Goal: Task Accomplishment & Management: Manage account settings

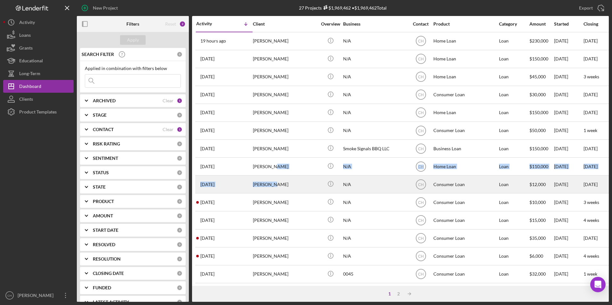
click at [275, 190] on tbody "19 hours ago [PERSON_NAME] [PERSON_NAME] Icon/Info N/A CH Home Loan Loan $230,0…" at bounding box center [574, 256] width 759 height 449
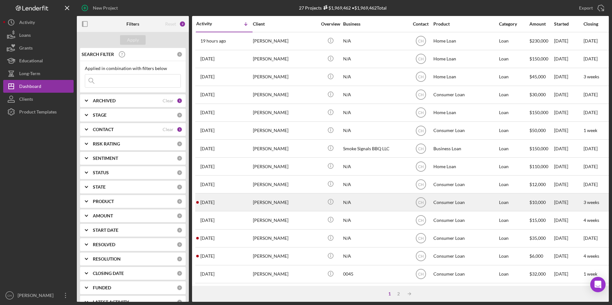
drag, startPoint x: 275, startPoint y: 190, endPoint x: 270, endPoint y: 203, distance: 14.2
click at [270, 203] on div "[PERSON_NAME]" at bounding box center [285, 202] width 64 height 17
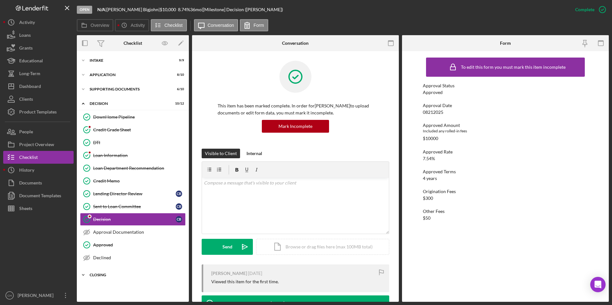
click at [99, 272] on div "Icon/Expander Closing 0 / 7" at bounding box center [133, 275] width 112 height 13
click at [107, 155] on div "Loan Information" at bounding box center [139, 155] width 92 height 5
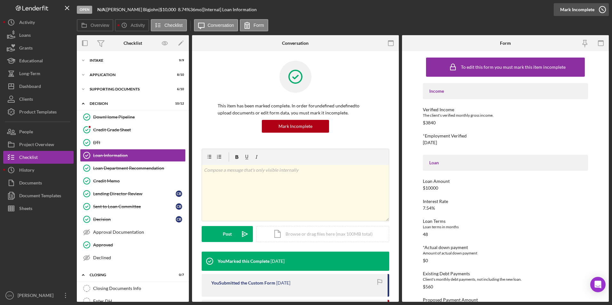
click at [587, 6] on div "Mark Incomplete" at bounding box center [577, 9] width 34 height 13
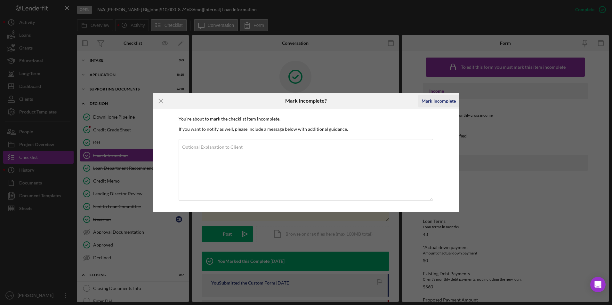
click at [435, 102] on div "Mark Incomplete" at bounding box center [439, 101] width 34 height 13
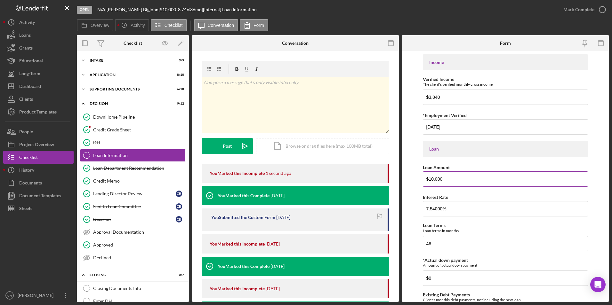
drag, startPoint x: 445, startPoint y: 179, endPoint x: 428, endPoint y: 180, distance: 16.6
click at [428, 180] on input "$10,000" at bounding box center [505, 179] width 165 height 15
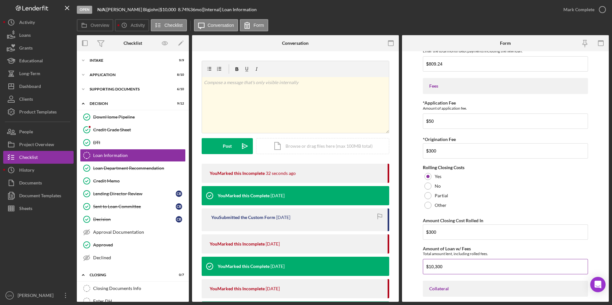
scroll to position [320, 0]
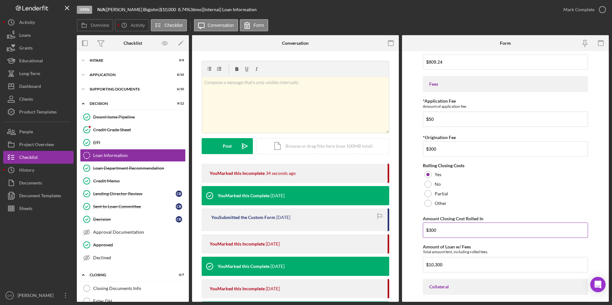
type input "$20,085"
drag, startPoint x: 439, startPoint y: 230, endPoint x: 422, endPoint y: 231, distance: 17.3
click at [422, 231] on form "Income Verified Income The client's verified monthly gross income. $3,840 *Empl…" at bounding box center [505, 176] width 207 height 251
type input "$585"
drag, startPoint x: 450, startPoint y: 270, endPoint x: 423, endPoint y: 270, distance: 27.5
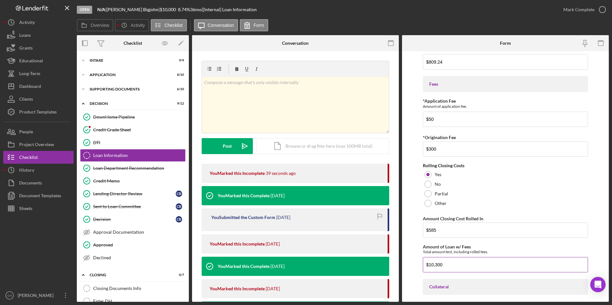
click at [423, 270] on input "$10,300" at bounding box center [505, 264] width 165 height 15
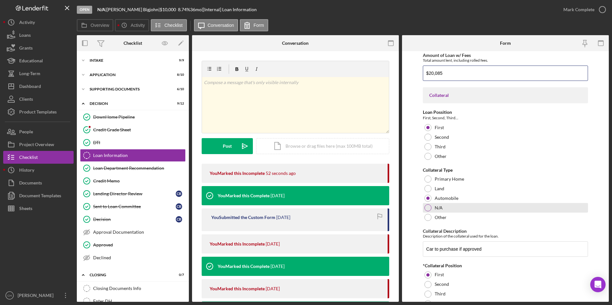
scroll to position [512, 0]
type input "$20,085"
drag, startPoint x: 485, startPoint y: 251, endPoint x: 400, endPoint y: 250, distance: 84.8
click at [400, 250] on div "Overview Internal Workflow Stage Open Icon/Dropdown Arrow Archive (can unarchiv…" at bounding box center [343, 168] width 532 height 267
type input "2017 Ram 1500 Quad Pick Up"
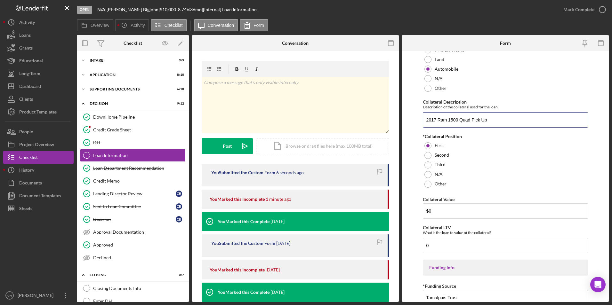
scroll to position [646, 0]
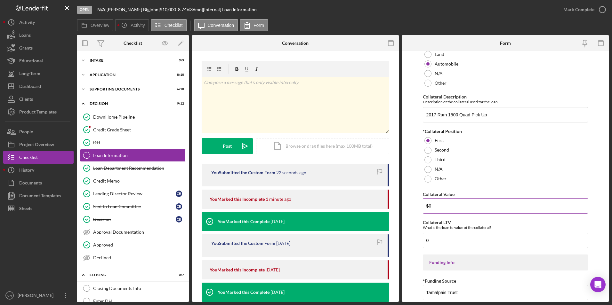
drag, startPoint x: 437, startPoint y: 205, endPoint x: 429, endPoint y: 204, distance: 8.4
click at [429, 204] on input "$0" at bounding box center [505, 205] width 165 height 15
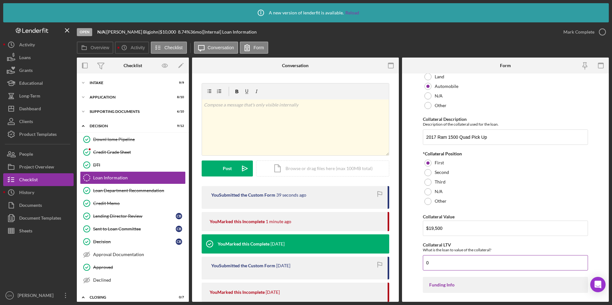
drag, startPoint x: 439, startPoint y: 265, endPoint x: 423, endPoint y: 265, distance: 16.6
click at [423, 265] on input "0" at bounding box center [505, 262] width 165 height 15
drag, startPoint x: 446, startPoint y: 226, endPoint x: 423, endPoint y: 227, distance: 22.7
click at [423, 227] on input "$19,500" at bounding box center [505, 228] width 165 height 15
type input "$15,821"
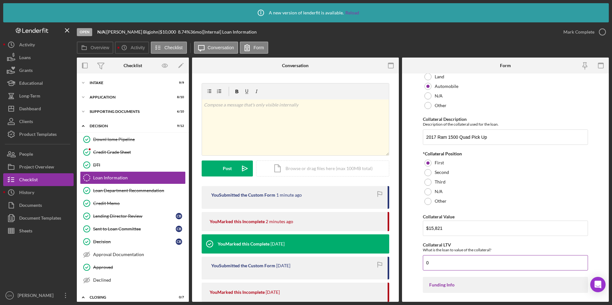
click at [438, 265] on input "0" at bounding box center [505, 262] width 165 height 15
drag, startPoint x: 438, startPoint y: 265, endPoint x: 423, endPoint y: 264, distance: 14.4
click at [423, 264] on input "0" at bounding box center [505, 262] width 165 height 15
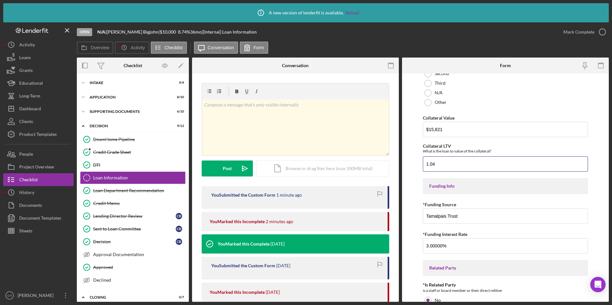
scroll to position [791, 0]
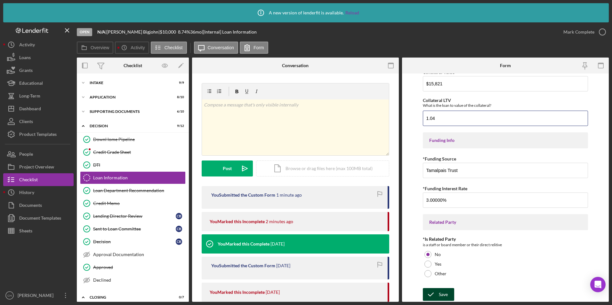
type input "1.04"
click at [440, 291] on div "Save" at bounding box center [443, 294] width 9 height 13
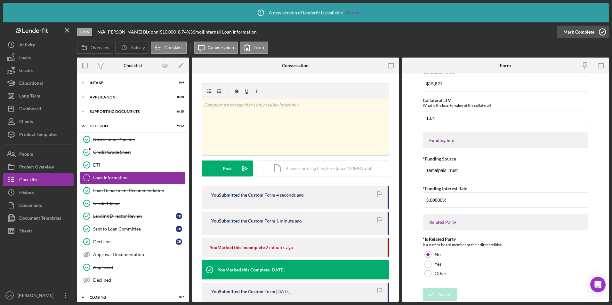
click at [566, 35] on div "Mark Complete" at bounding box center [578, 32] width 31 height 13
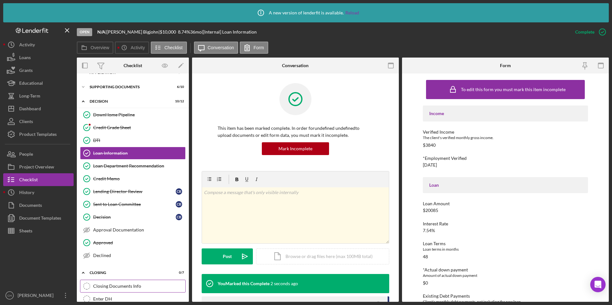
scroll to position [64, 0]
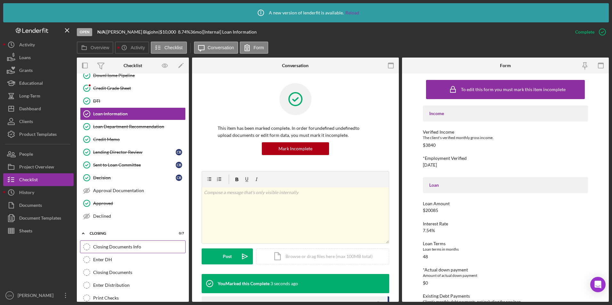
click at [127, 245] on div "Closing Documents Info" at bounding box center [139, 247] width 92 height 5
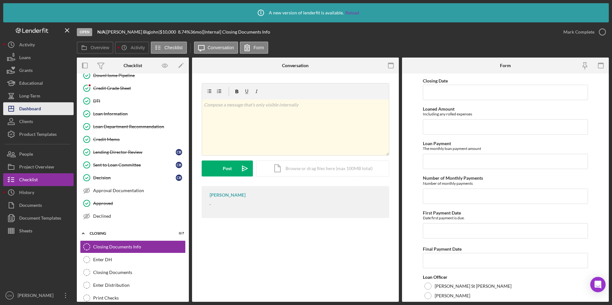
click at [35, 111] on div "Dashboard" at bounding box center [30, 109] width 22 height 14
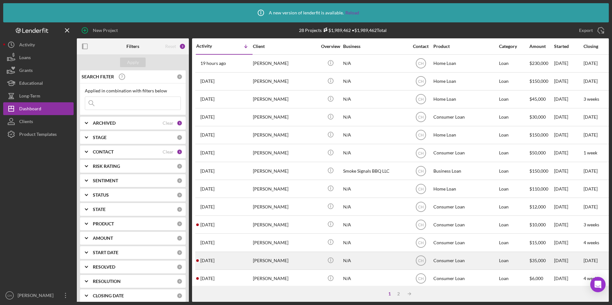
click at [260, 261] on div "[PERSON_NAME]" at bounding box center [285, 261] width 64 height 17
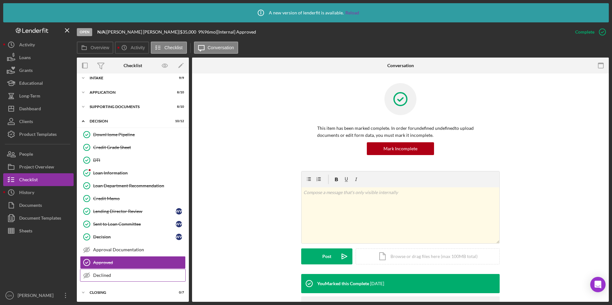
scroll to position [5, 0]
click at [95, 293] on div "Closing" at bounding box center [135, 292] width 91 height 4
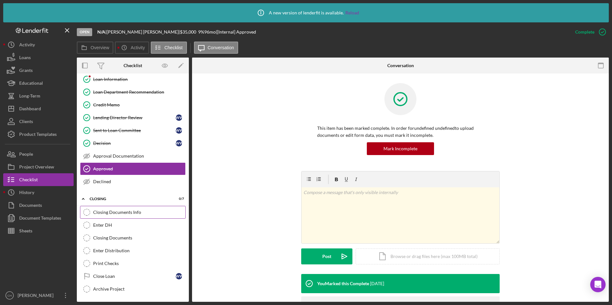
click at [130, 215] on link "Closing Documents Info Closing Documents Info" at bounding box center [133, 212] width 106 height 13
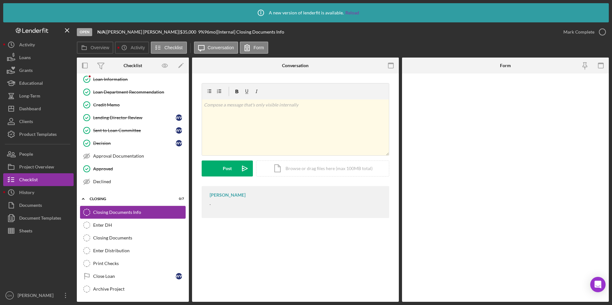
scroll to position [99, 0]
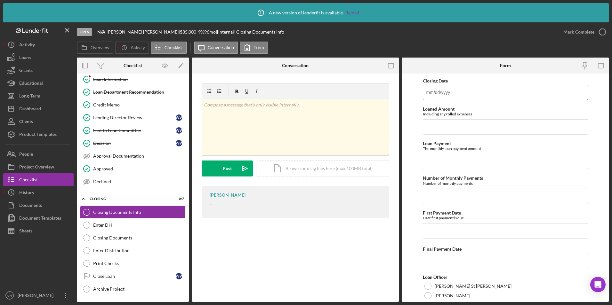
click at [443, 94] on input "Closing Date" at bounding box center [505, 92] width 165 height 15
type input "[DATE]"
click at [446, 126] on input "Loaned Amount" at bounding box center [505, 126] width 165 height 15
type input "$18,559.31"
click at [439, 161] on input "Loan Payment" at bounding box center [505, 161] width 165 height 15
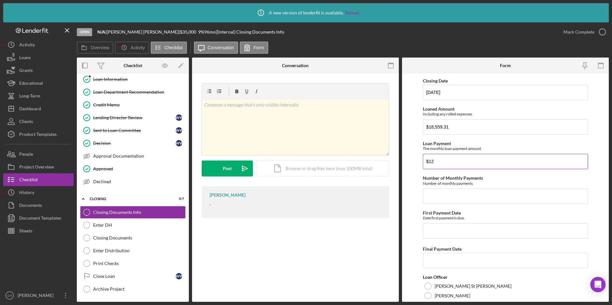
type input "$1"
type input "$241.68"
click at [434, 200] on input "Number of Monthly Payments" at bounding box center [505, 196] width 165 height 15
type input "208"
click at [434, 229] on input "First Payment Date" at bounding box center [505, 230] width 165 height 15
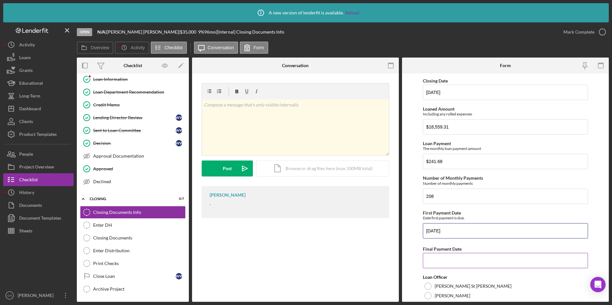
type input "[DATE]"
click at [434, 266] on input "Final Payment Date" at bounding box center [505, 260] width 165 height 15
type input "[DATE]"
click at [427, 296] on div at bounding box center [427, 296] width 7 height 7
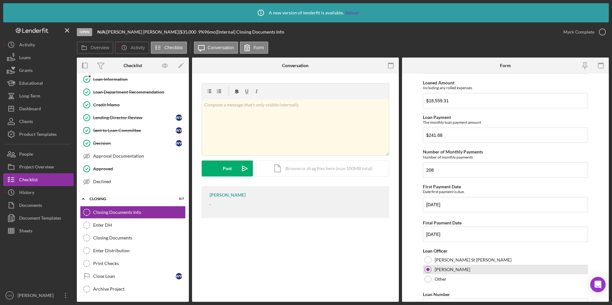
scroll to position [96, 0]
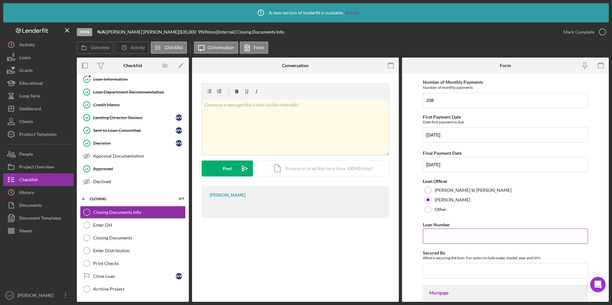
click at [439, 232] on input "Loan Number" at bounding box center [505, 236] width 165 height 15
type input "907"
click at [437, 269] on input "Secured By" at bounding box center [505, 270] width 165 height 15
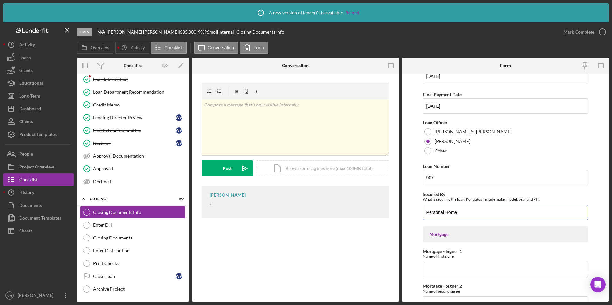
scroll to position [160, 0]
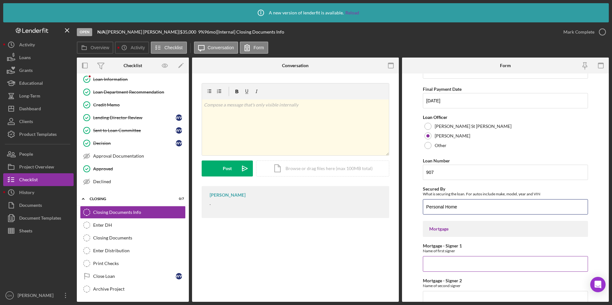
type input "Personal Home"
click at [444, 265] on input "Mortgage - Signer 1" at bounding box center [505, 263] width 165 height 15
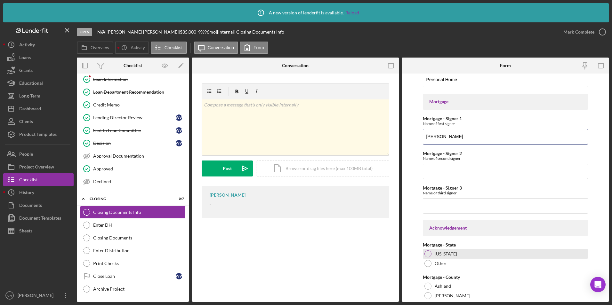
scroll to position [288, 0]
type input "[PERSON_NAME]"
click at [431, 254] on div at bounding box center [427, 253] width 7 height 7
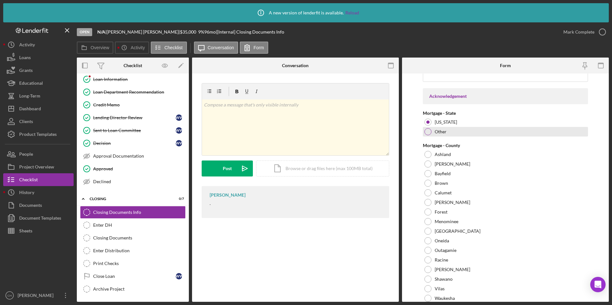
scroll to position [473, 0]
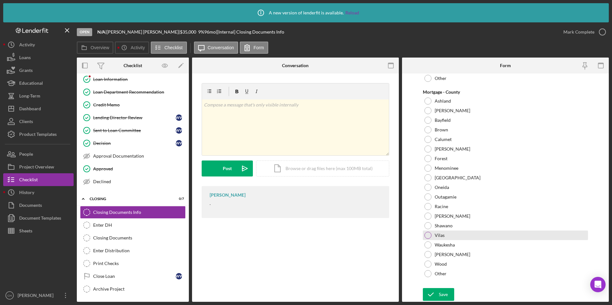
click at [428, 236] on div at bounding box center [427, 235] width 7 height 7
click at [448, 292] on button "Save" at bounding box center [438, 294] width 31 height 13
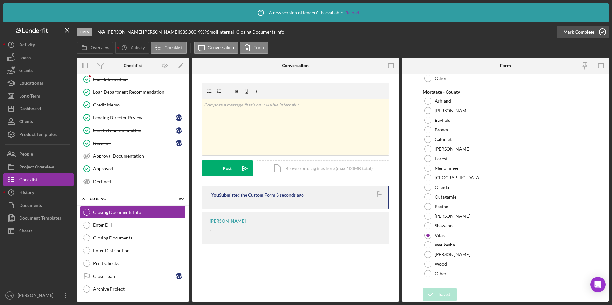
click at [574, 34] on div "Mark Complete" at bounding box center [578, 32] width 31 height 13
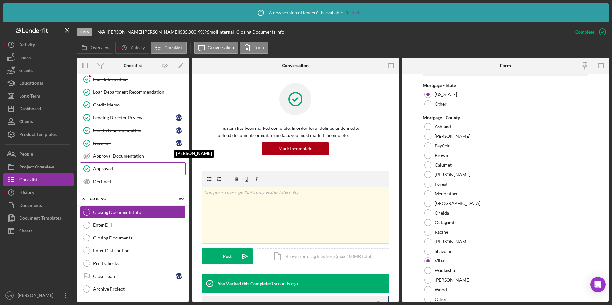
scroll to position [498, 0]
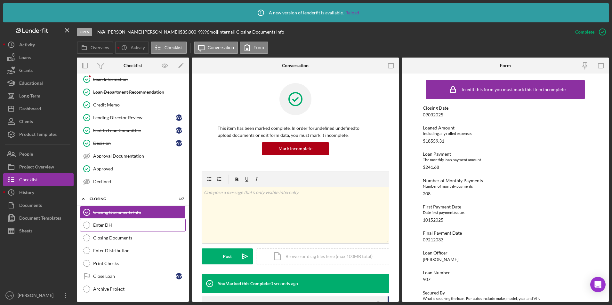
click at [105, 230] on link "Enter DH Enter DH" at bounding box center [133, 225] width 106 height 13
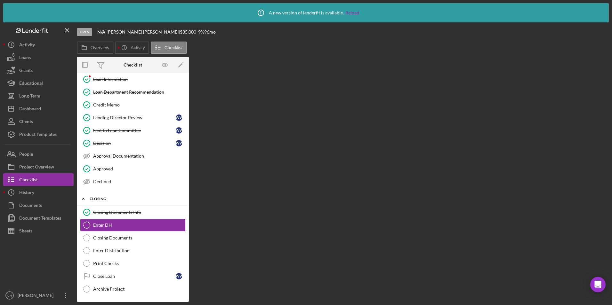
scroll to position [99, 0]
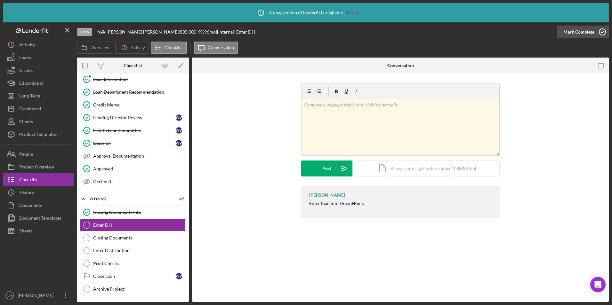
click at [585, 33] on div "Mark Complete" at bounding box center [578, 32] width 31 height 13
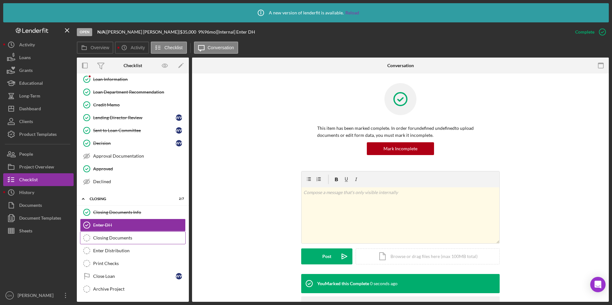
click at [98, 237] on div "Closing Documents" at bounding box center [139, 238] width 92 height 5
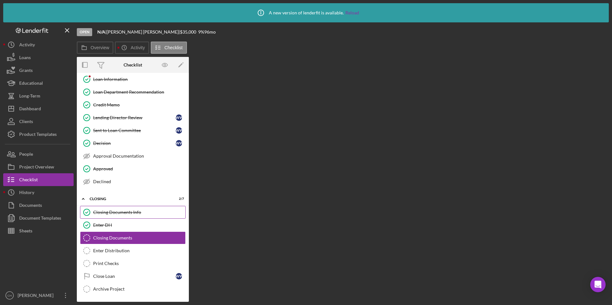
scroll to position [99, 0]
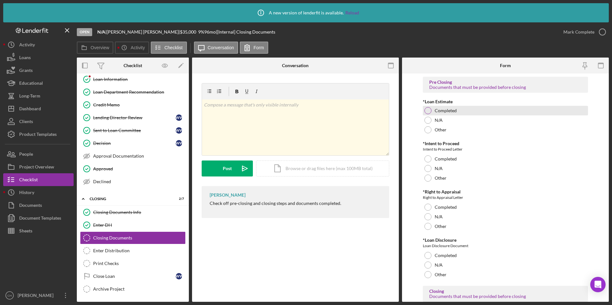
click at [429, 111] on div at bounding box center [427, 110] width 7 height 7
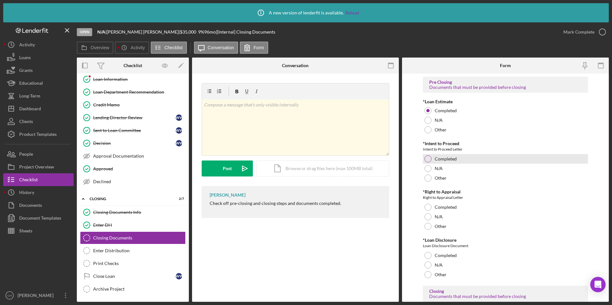
click at [424, 159] on div at bounding box center [427, 159] width 7 height 7
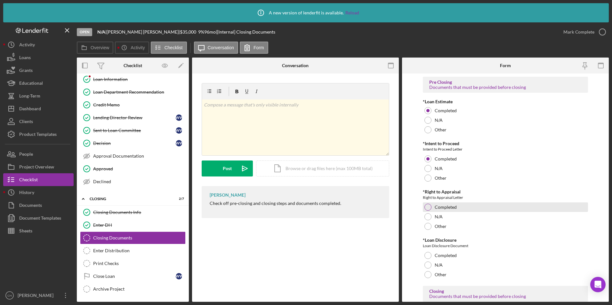
click at [426, 206] on div at bounding box center [427, 207] width 7 height 7
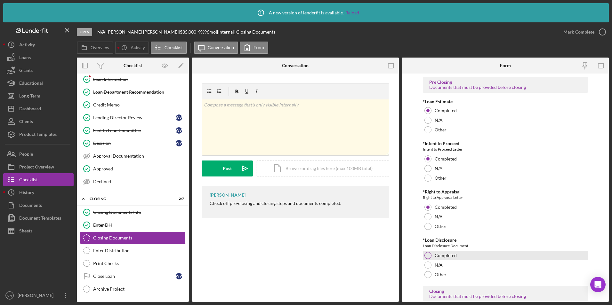
click at [426, 255] on div at bounding box center [427, 255] width 7 height 7
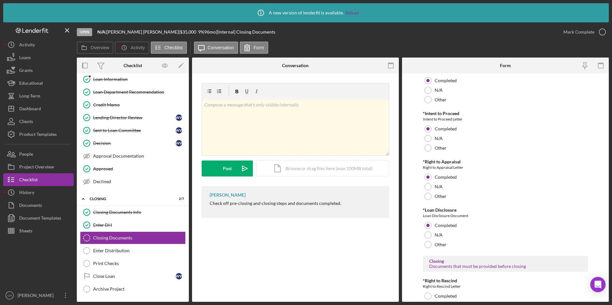
scroll to position [64, 0]
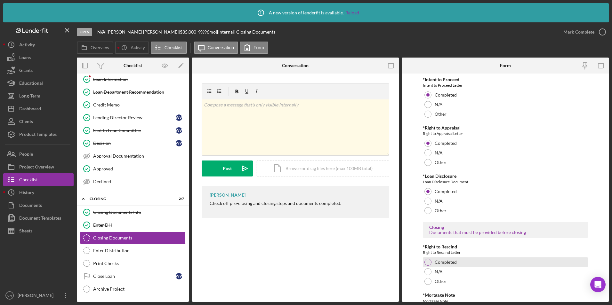
click at [430, 263] on div at bounding box center [427, 262] width 7 height 7
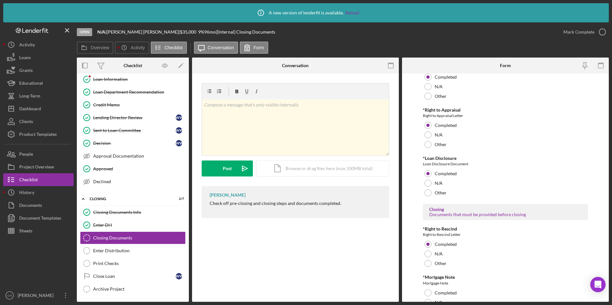
scroll to position [96, 0]
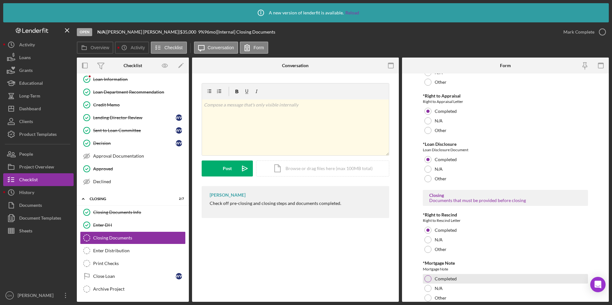
click at [429, 280] on div at bounding box center [427, 279] width 7 height 7
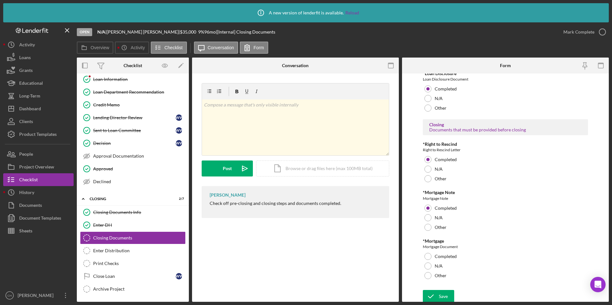
scroll to position [169, 0]
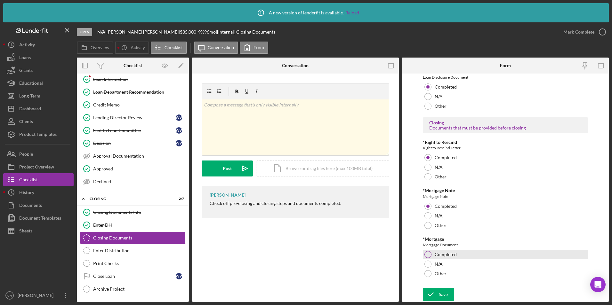
click at [426, 255] on div at bounding box center [427, 254] width 7 height 7
click at [429, 294] on icon "submit" at bounding box center [431, 295] width 16 height 16
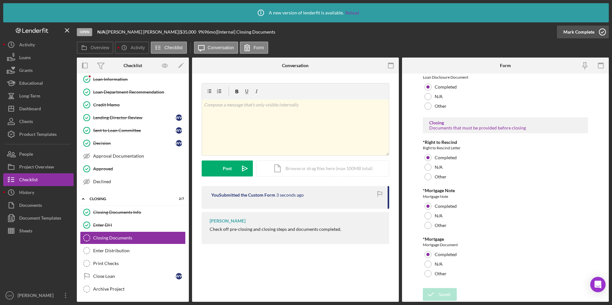
click at [573, 31] on div "Mark Complete" at bounding box center [578, 32] width 31 height 13
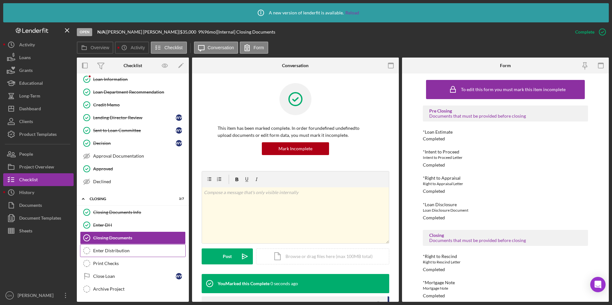
click at [101, 249] on div "Enter Distribution" at bounding box center [139, 250] width 92 height 5
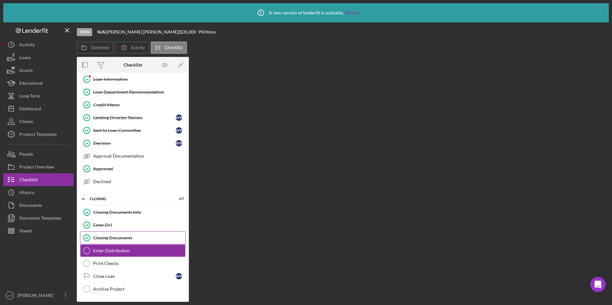
scroll to position [99, 0]
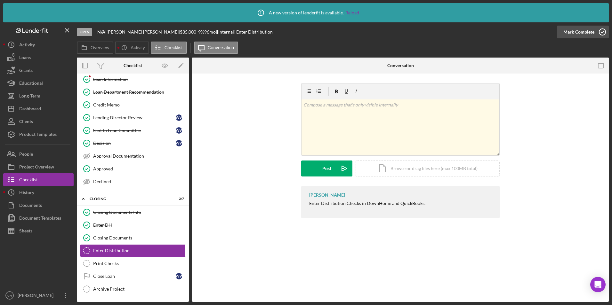
click at [566, 32] on div "Mark Complete" at bounding box center [578, 32] width 31 height 13
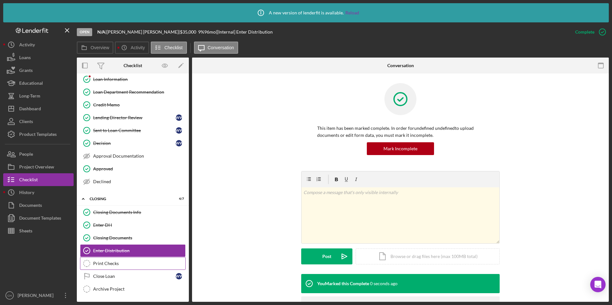
click at [101, 262] on div "Print Checks" at bounding box center [139, 263] width 92 height 5
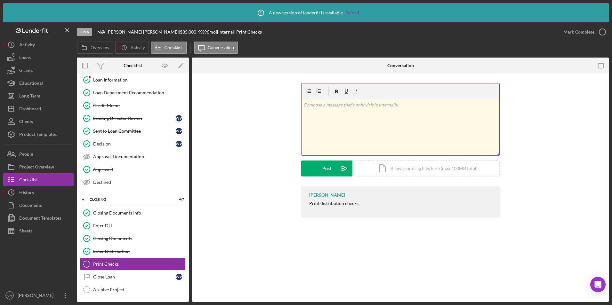
scroll to position [99, 0]
click at [579, 36] on div "Mark Complete" at bounding box center [578, 32] width 31 height 13
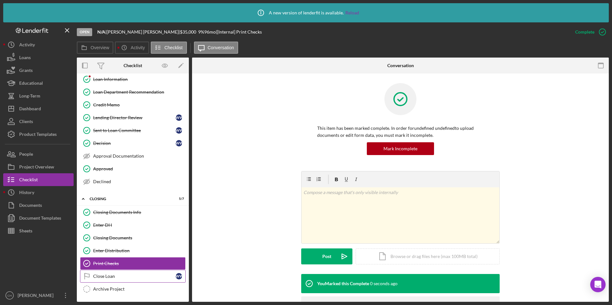
click at [116, 278] on div "Close Loan" at bounding box center [134, 276] width 83 height 5
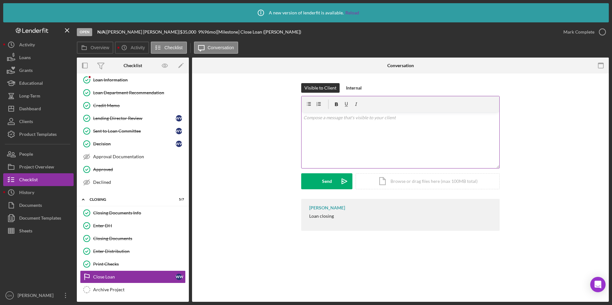
scroll to position [99, 0]
click at [579, 34] on div "Mark Complete" at bounding box center [578, 32] width 31 height 13
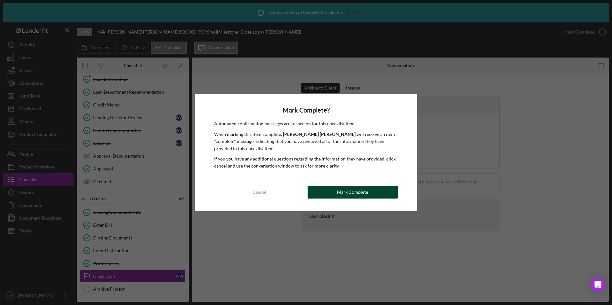
click at [361, 194] on div "Mark Complete" at bounding box center [352, 192] width 31 height 13
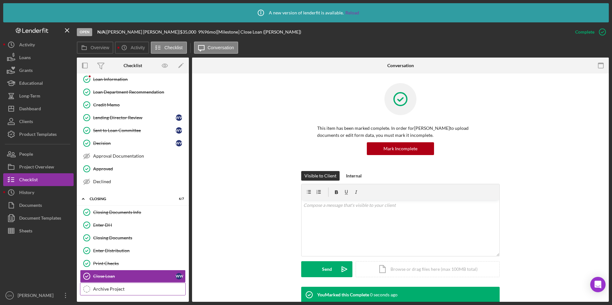
click at [104, 293] on link "Archive Project Archive Project" at bounding box center [133, 289] width 106 height 13
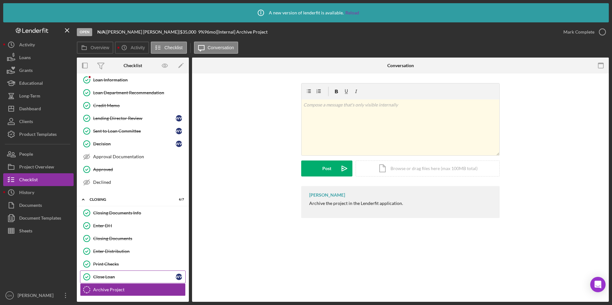
scroll to position [99, 0]
click at [578, 32] on div "Mark Complete" at bounding box center [578, 32] width 31 height 13
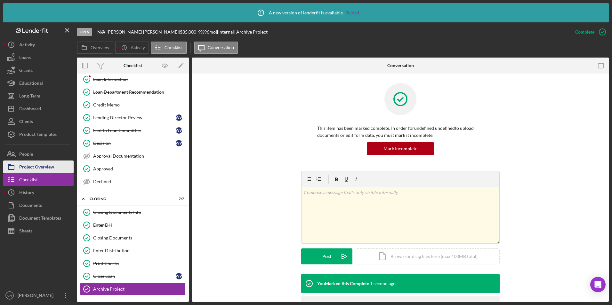
click at [37, 167] on div "Project Overview" at bounding box center [36, 168] width 35 height 14
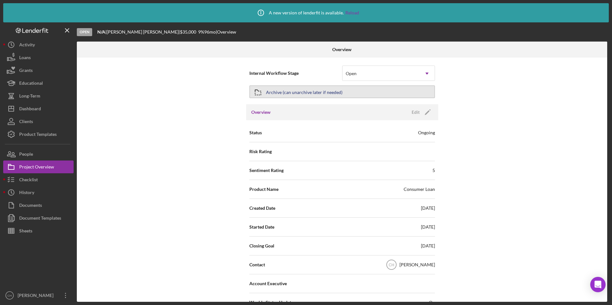
click at [297, 92] on div "Archive (can unarchive later if needed)" at bounding box center [304, 92] width 76 height 12
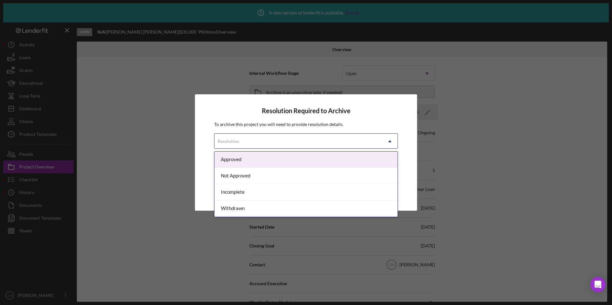
click at [257, 140] on div "Resolution" at bounding box center [298, 141] width 168 height 15
click at [246, 163] on div "Approved" at bounding box center [305, 160] width 183 height 16
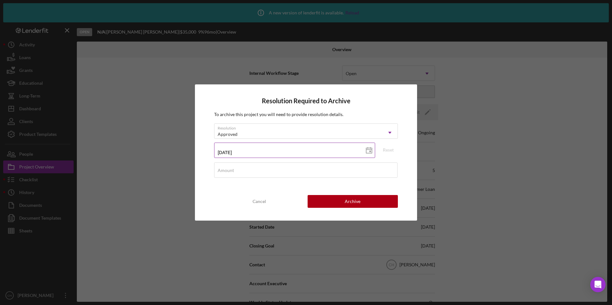
click at [370, 152] on rect at bounding box center [370, 152] width 2 height 2
type input "[DATE]"
click at [273, 165] on div "Amount" at bounding box center [306, 171] width 184 height 16
type input "$18,559"
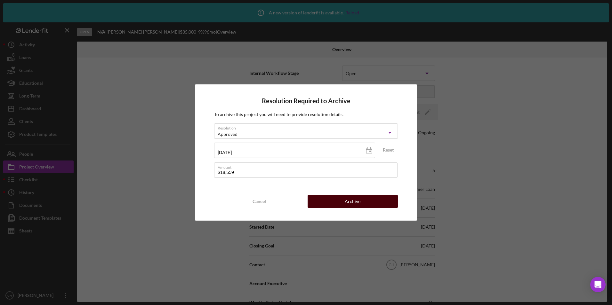
click at [344, 203] on button "Archive" at bounding box center [353, 201] width 90 height 13
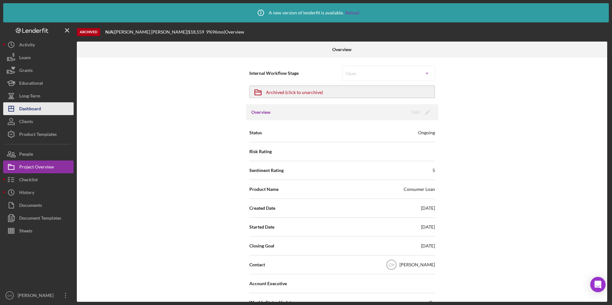
click at [34, 111] on div "Dashboard" at bounding box center [30, 109] width 22 height 14
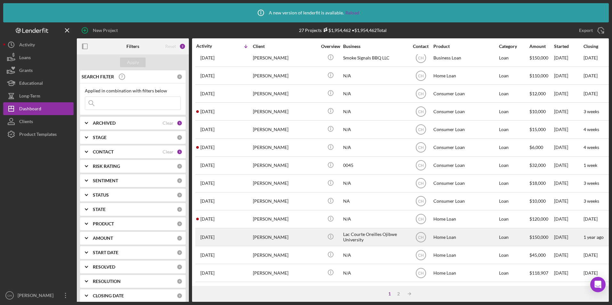
scroll to position [160, 0]
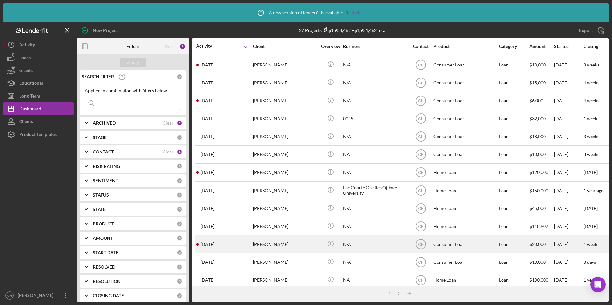
click at [267, 245] on div "[PERSON_NAME]" at bounding box center [285, 244] width 64 height 17
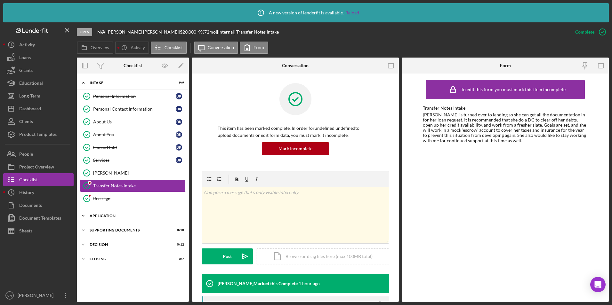
click at [100, 215] on div "Application" at bounding box center [135, 216] width 91 height 4
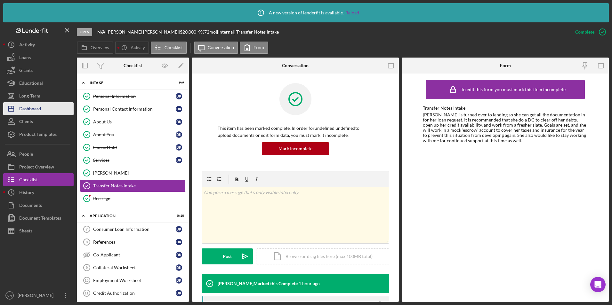
click at [36, 108] on div "Dashboard" at bounding box center [30, 109] width 22 height 14
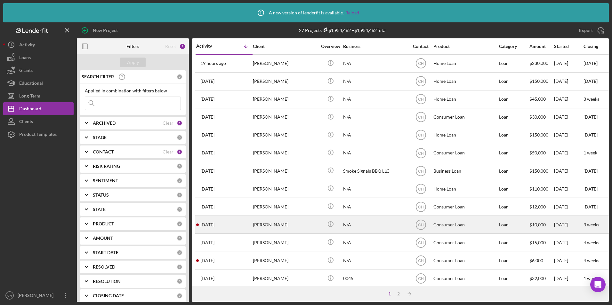
click at [260, 224] on div "[PERSON_NAME]" at bounding box center [285, 224] width 64 height 17
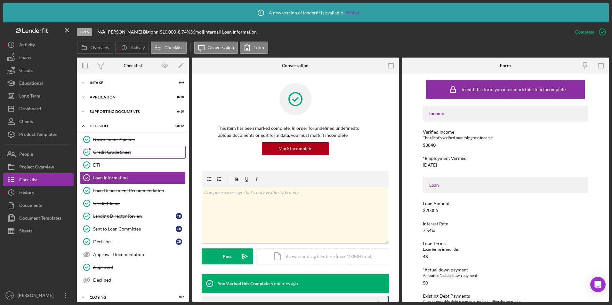
click at [110, 154] on div "Credit Grade Sheet" at bounding box center [139, 152] width 92 height 5
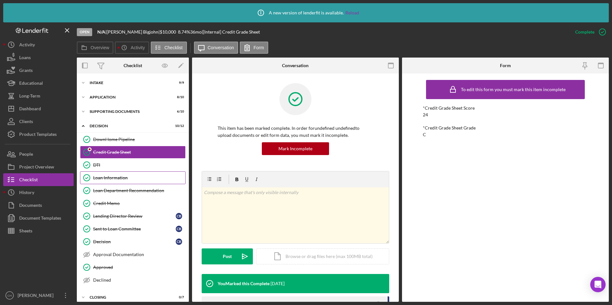
click at [108, 174] on link "Loan Information Loan Information" at bounding box center [133, 178] width 106 height 13
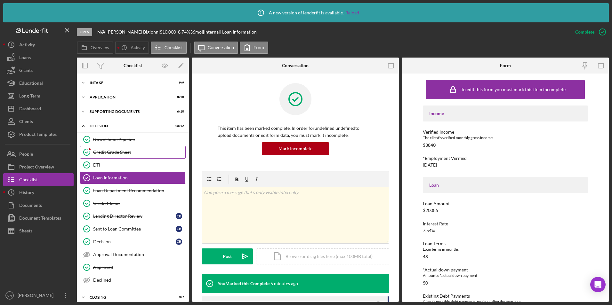
click at [110, 154] on div "Credit Grade Sheet" at bounding box center [139, 152] width 92 height 5
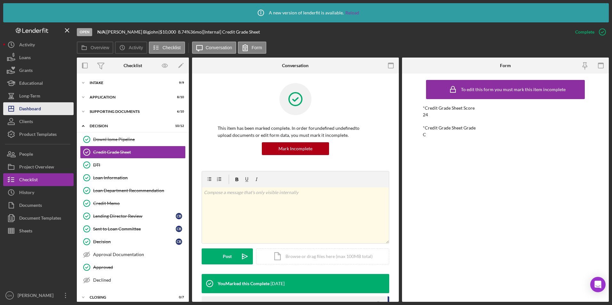
click at [30, 104] on div "Dashboard" at bounding box center [30, 109] width 22 height 14
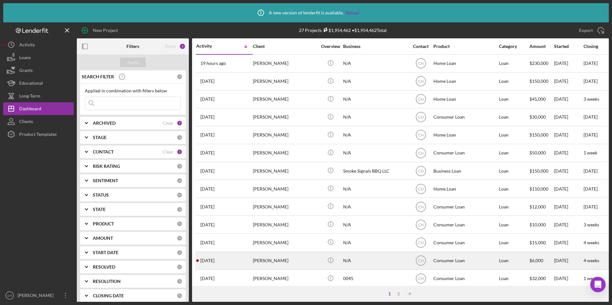
click at [258, 261] on div "[PERSON_NAME]" at bounding box center [285, 261] width 64 height 17
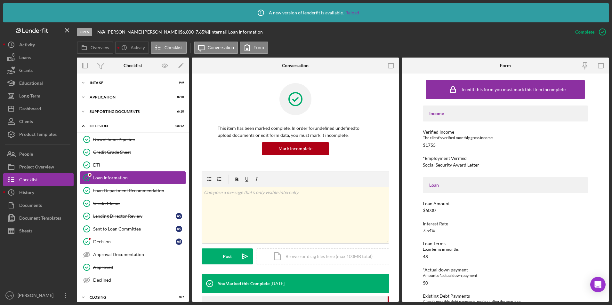
click at [114, 181] on link "Loan Information Loan Information" at bounding box center [133, 178] width 106 height 13
click at [109, 192] on div "Loan Department Recommendation" at bounding box center [139, 190] width 92 height 5
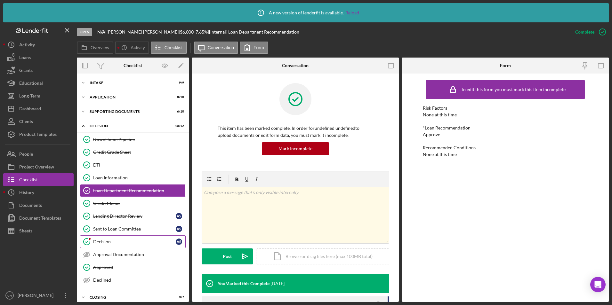
click at [109, 238] on link "Decision Decision A S" at bounding box center [133, 242] width 106 height 13
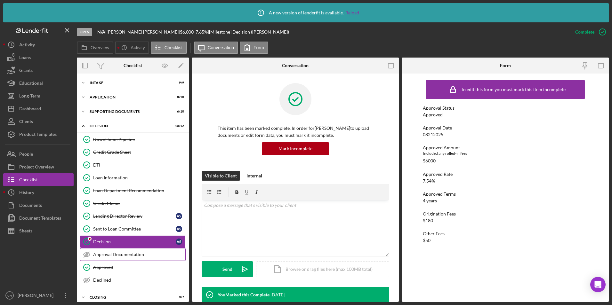
click at [107, 252] on link "Approval Documentation Approval Documentation" at bounding box center [133, 254] width 106 height 13
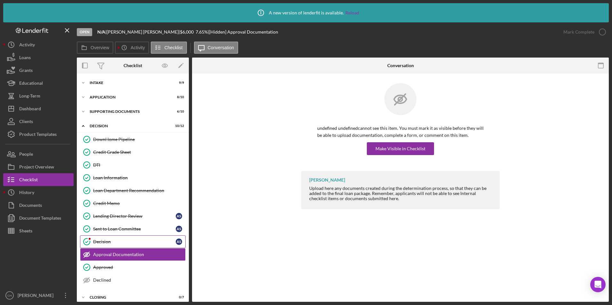
click at [109, 245] on link "Decision Decision A S" at bounding box center [133, 242] width 106 height 13
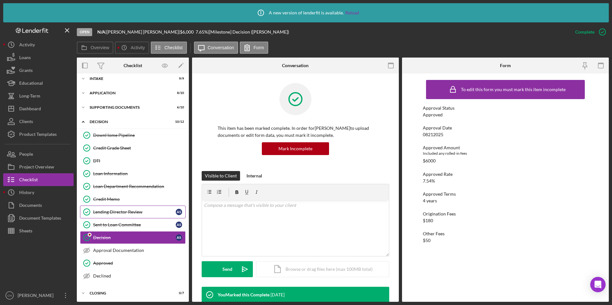
scroll to position [5, 0]
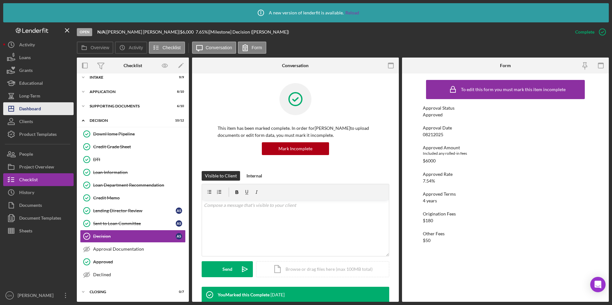
click at [36, 106] on div "Dashboard" at bounding box center [30, 109] width 22 height 14
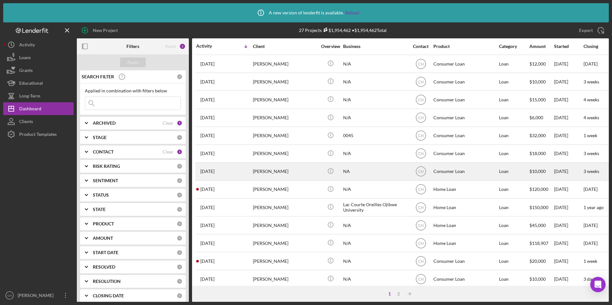
scroll to position [160, 0]
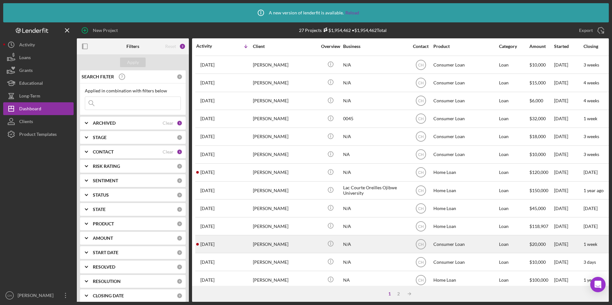
click at [245, 242] on div "[DATE] [PERSON_NAME]" at bounding box center [224, 244] width 56 height 17
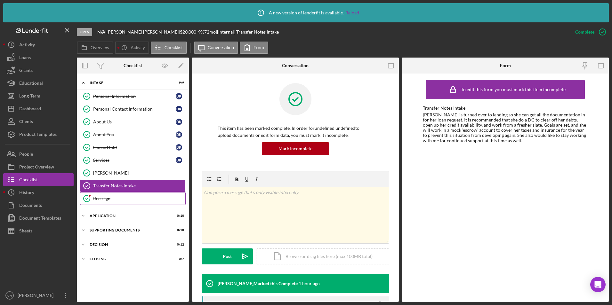
click at [120, 200] on div "Reassign" at bounding box center [139, 198] width 92 height 5
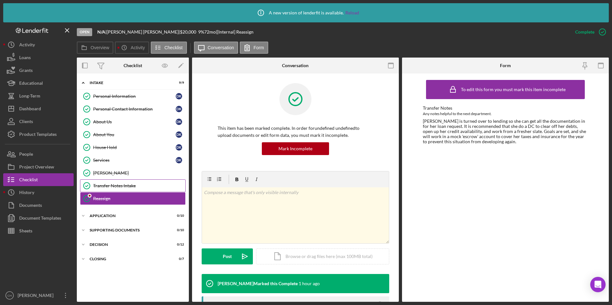
click at [120, 187] on div "Transfer Notes Intake" at bounding box center [139, 185] width 92 height 5
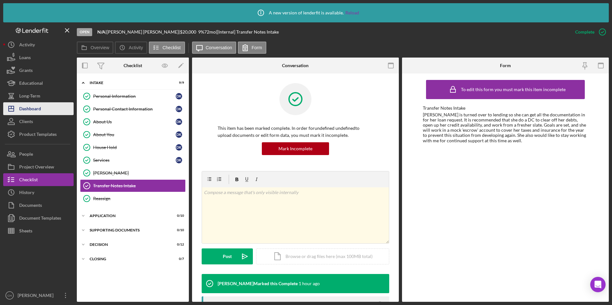
click at [30, 110] on div "Dashboard" at bounding box center [30, 109] width 22 height 14
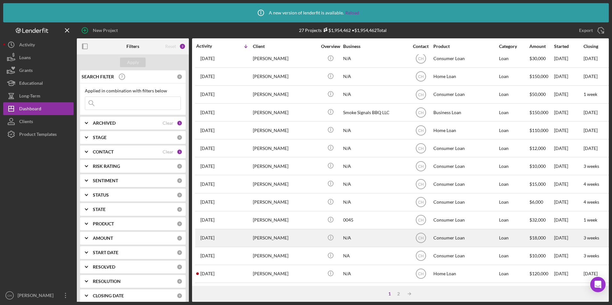
scroll to position [96, 0]
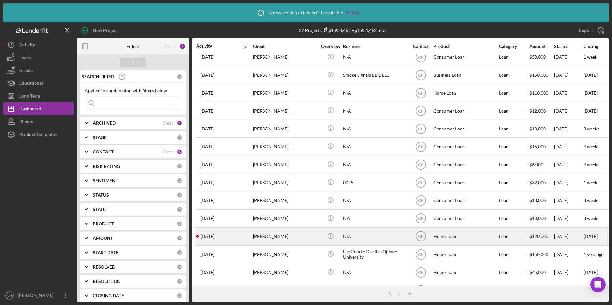
click at [274, 234] on div "[PERSON_NAME]" at bounding box center [285, 236] width 64 height 17
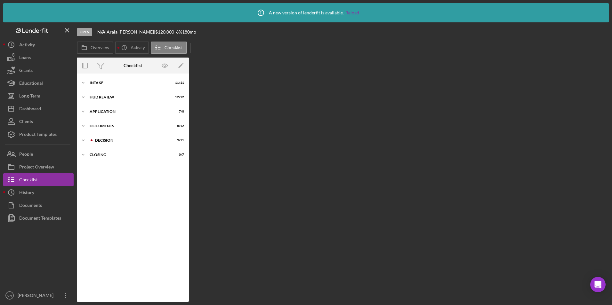
scroll to position [6, 0]
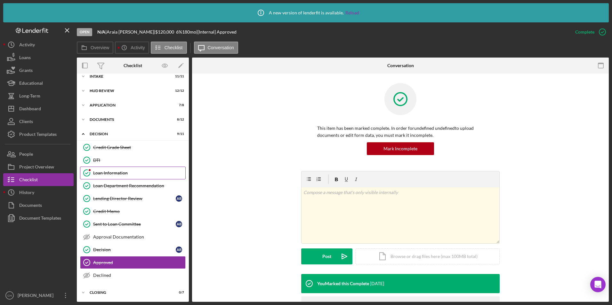
click at [124, 175] on div "Loan Information" at bounding box center [139, 173] width 92 height 5
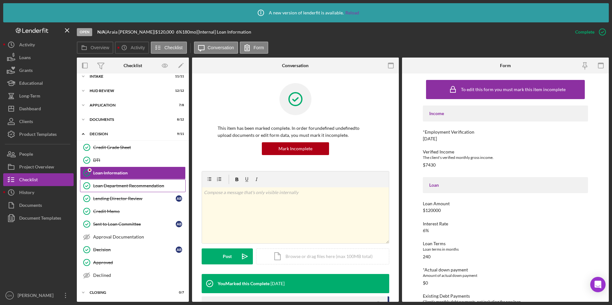
click at [119, 185] on div "Loan Department Recommendation" at bounding box center [139, 185] width 92 height 5
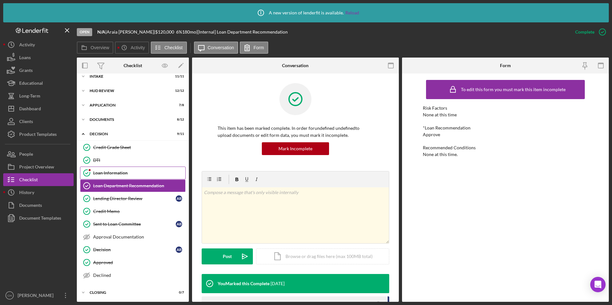
click at [119, 175] on div "Loan Information" at bounding box center [139, 173] width 92 height 5
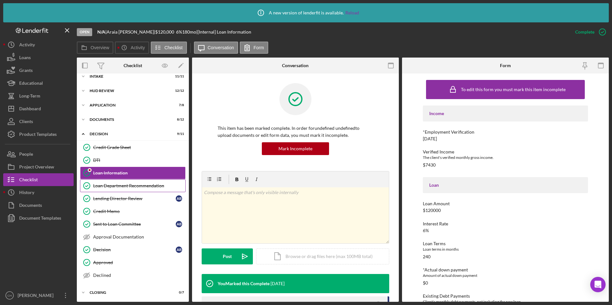
click at [116, 185] on div "Loan Department Recommendation" at bounding box center [139, 185] width 92 height 5
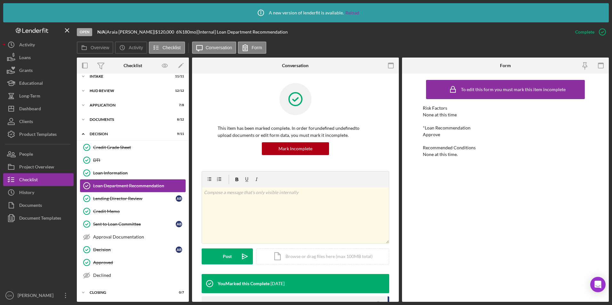
scroll to position [7, 0]
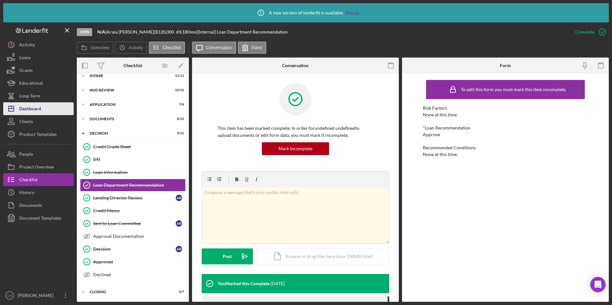
click at [55, 112] on button "Icon/Dashboard Dashboard" at bounding box center [38, 108] width 70 height 13
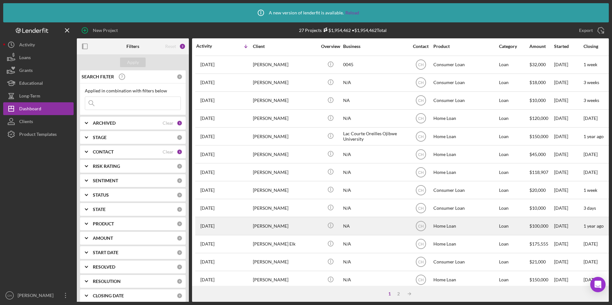
scroll to position [225, 0]
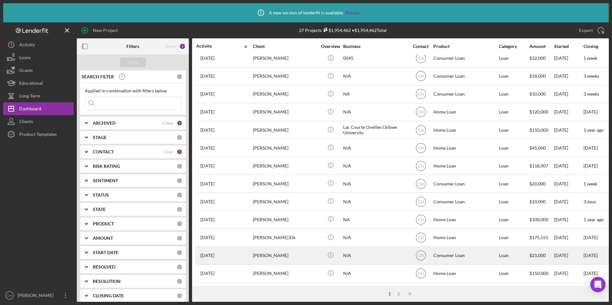
click at [267, 250] on div "[PERSON_NAME]" at bounding box center [285, 255] width 64 height 17
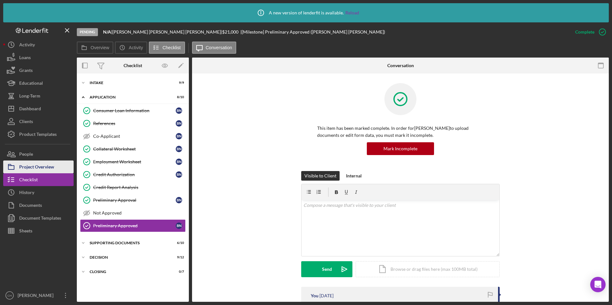
click at [57, 163] on button "Project Overview" at bounding box center [38, 167] width 70 height 13
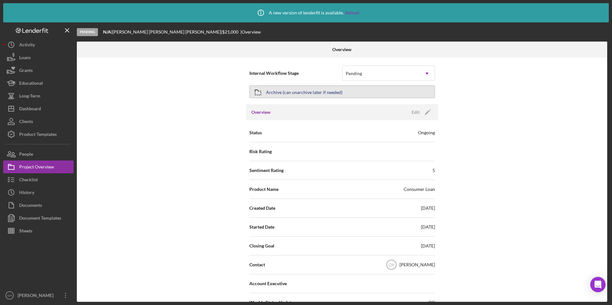
click at [285, 91] on div "Archive (can unarchive later if needed)" at bounding box center [304, 92] width 76 height 12
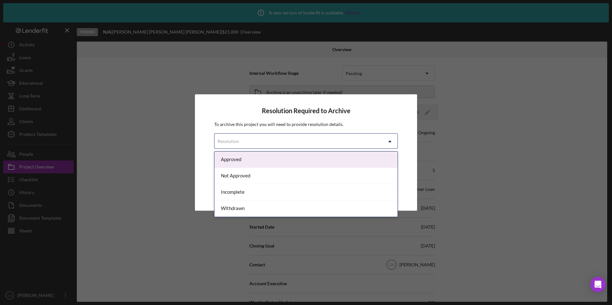
click at [245, 133] on div "Resolution Icon/Dropdown Arrow" at bounding box center [306, 140] width 184 height 15
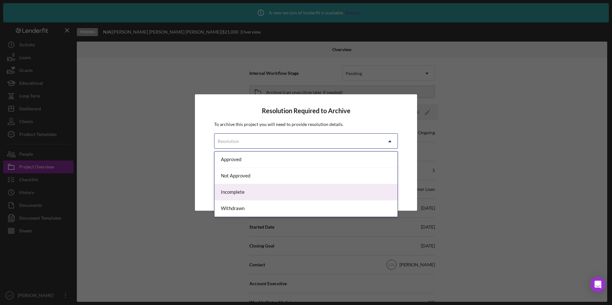
click at [238, 190] on div "Incomplete" at bounding box center [305, 192] width 183 height 16
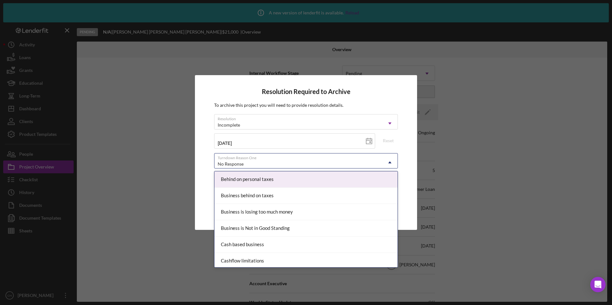
click at [265, 161] on div "No Response" at bounding box center [298, 164] width 168 height 15
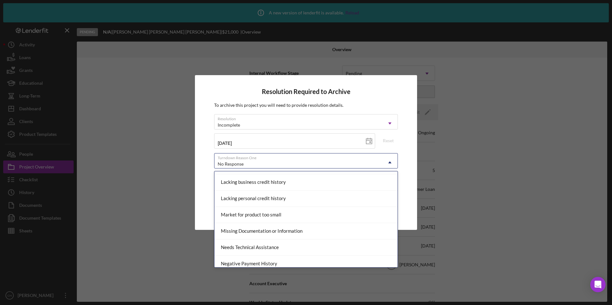
scroll to position [330, 0]
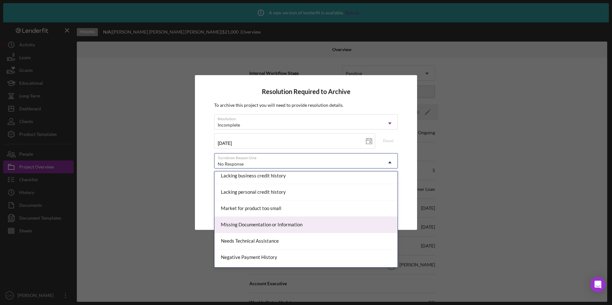
click at [299, 225] on div "Missing Documentation or Information" at bounding box center [305, 225] width 183 height 16
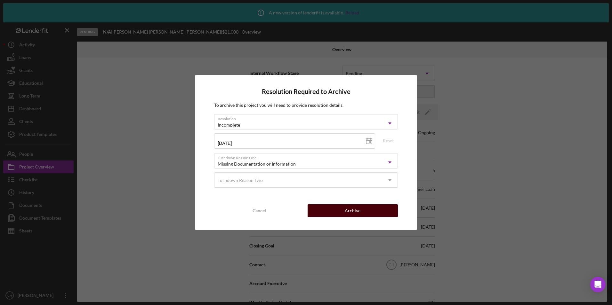
click at [345, 213] on button "Archive" at bounding box center [353, 211] width 90 height 13
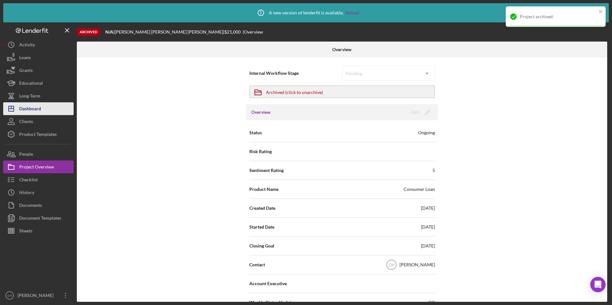
click at [37, 112] on div "Dashboard" at bounding box center [30, 109] width 22 height 14
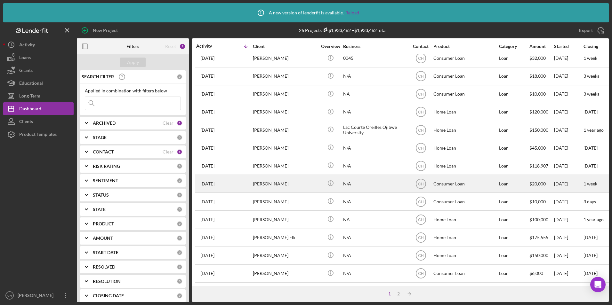
scroll to position [225, 0]
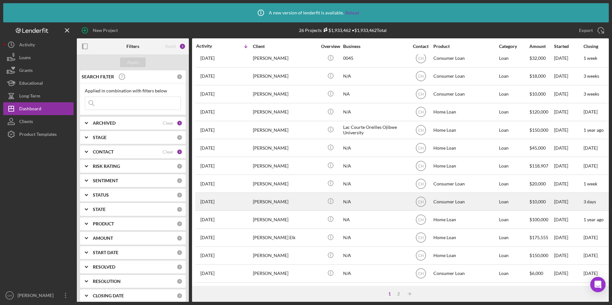
click at [263, 199] on div "[PERSON_NAME]" at bounding box center [285, 201] width 64 height 17
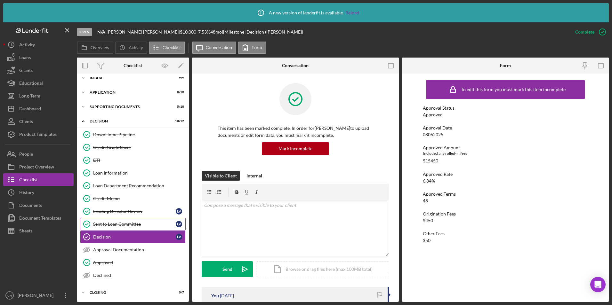
scroll to position [5, 0]
click at [103, 290] on div "Icon/Expander Closing 0 / 7" at bounding box center [133, 292] width 112 height 13
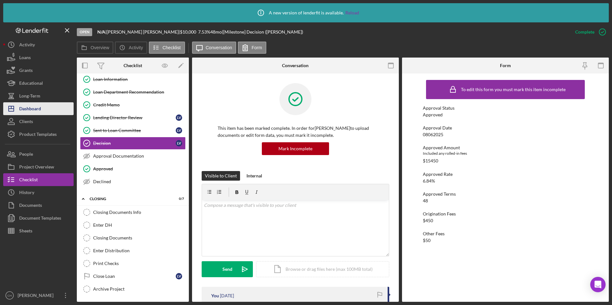
click at [38, 110] on div "Dashboard" at bounding box center [30, 109] width 22 height 14
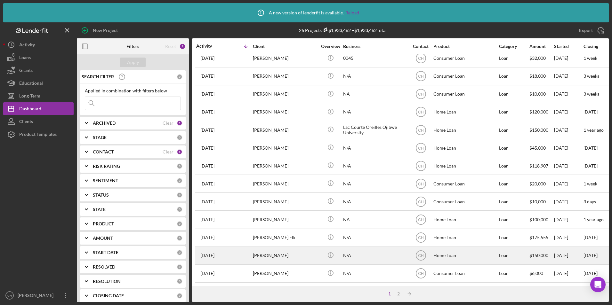
scroll to position [225, 0]
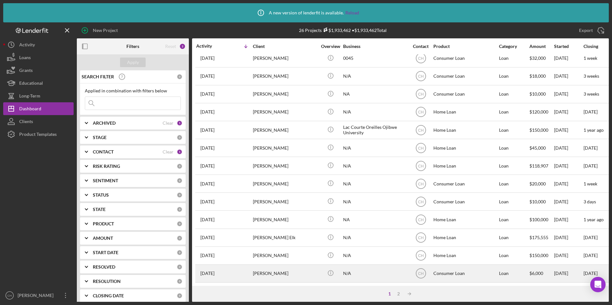
click at [275, 267] on div "[PERSON_NAME]" at bounding box center [285, 273] width 64 height 17
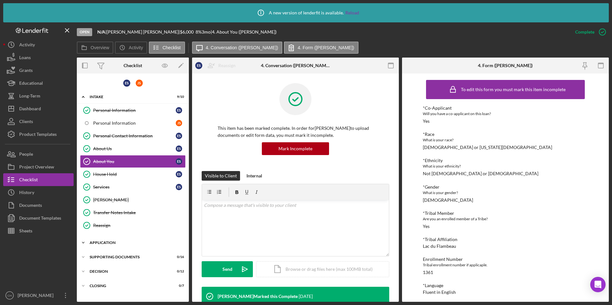
click at [112, 242] on div "Application" at bounding box center [135, 243] width 91 height 4
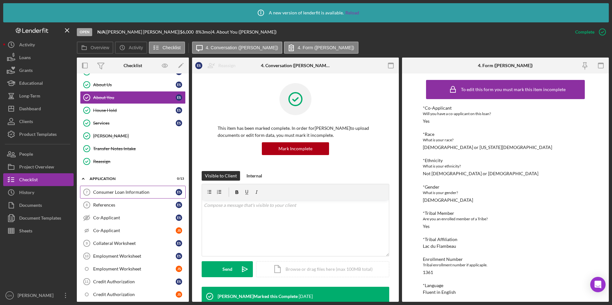
click at [123, 194] on div "Consumer Loan Information" at bounding box center [134, 192] width 83 height 5
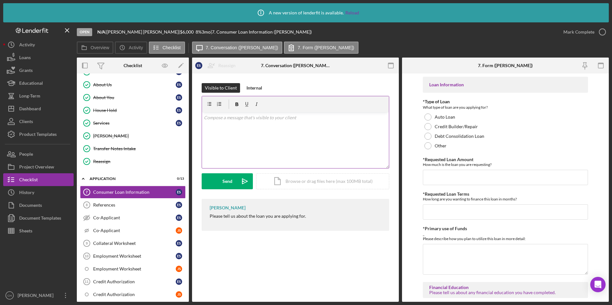
click at [227, 121] on div "v Color teal Color pink Remove color Add row above Add row below Add column bef…" at bounding box center [295, 140] width 187 height 56
click at [219, 180] on button "Send Icon/icon-invite-send" at bounding box center [227, 181] width 51 height 16
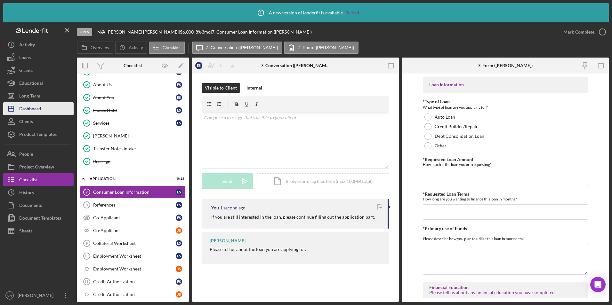
click at [36, 110] on div "Dashboard" at bounding box center [30, 109] width 22 height 14
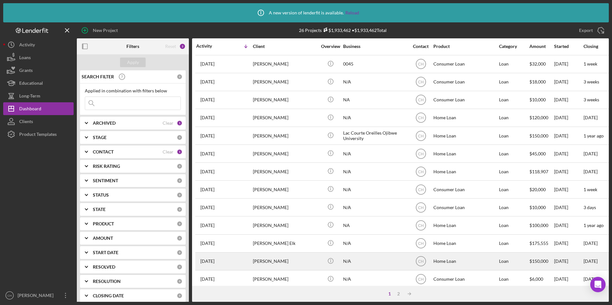
scroll to position [225, 0]
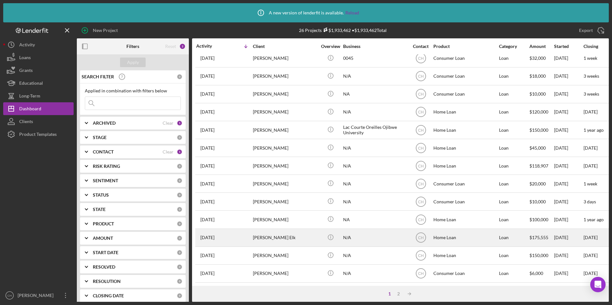
click at [285, 232] on div "[PERSON_NAME] Elk" at bounding box center [285, 237] width 64 height 17
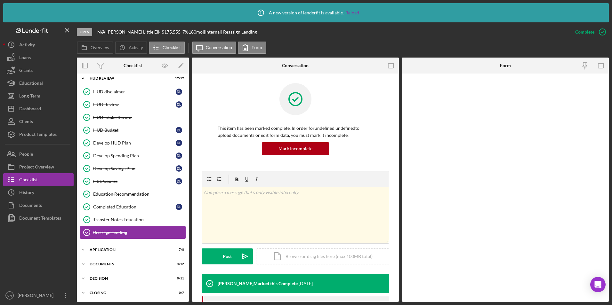
scroll to position [19, 0]
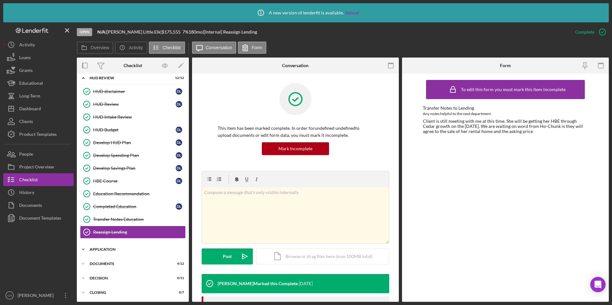
click at [96, 249] on div "Application" at bounding box center [135, 250] width 91 height 4
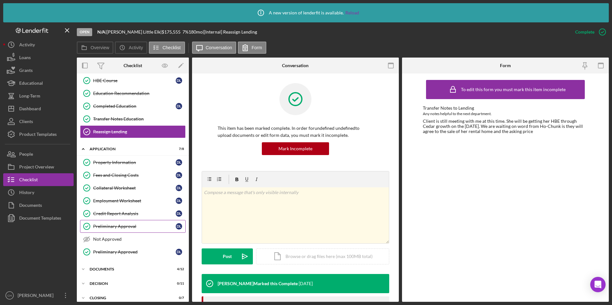
scroll to position [126, 0]
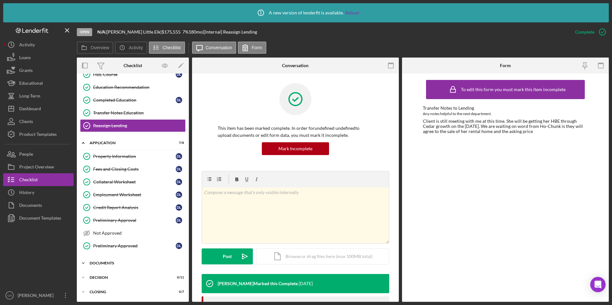
click at [106, 262] on div "Documents" at bounding box center [135, 264] width 91 height 4
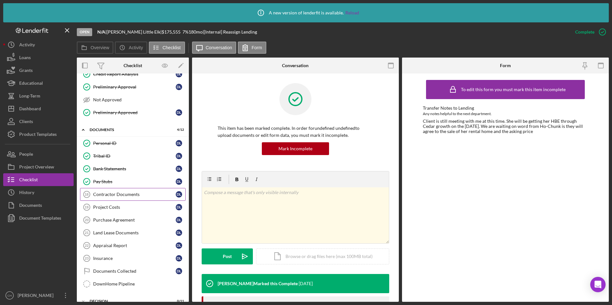
scroll to position [283, 0]
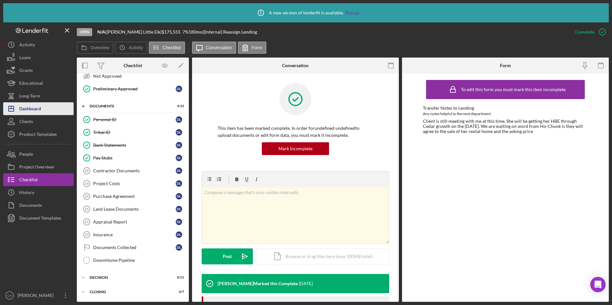
click at [39, 110] on div "Dashboard" at bounding box center [30, 109] width 22 height 14
